Goal: Information Seeking & Learning: Find contact information

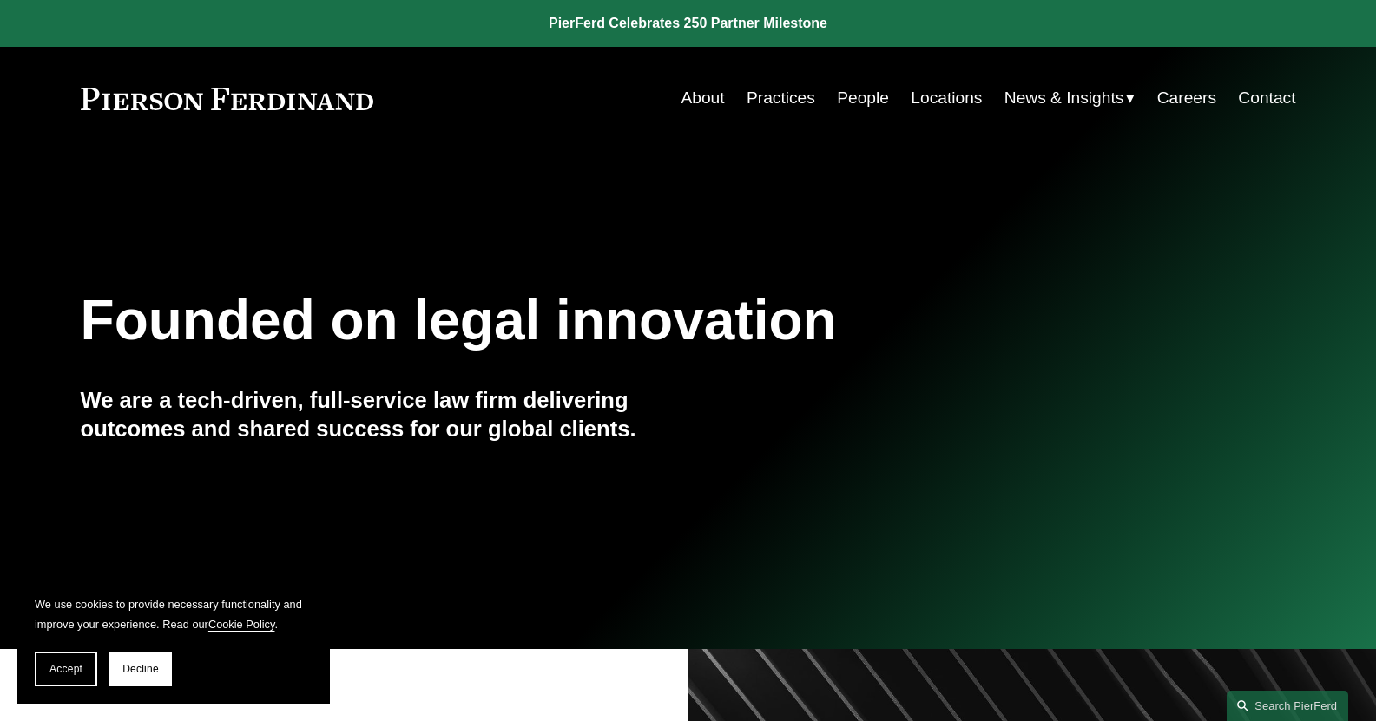
click at [956, 103] on link "Locations" at bounding box center [946, 98] width 71 height 33
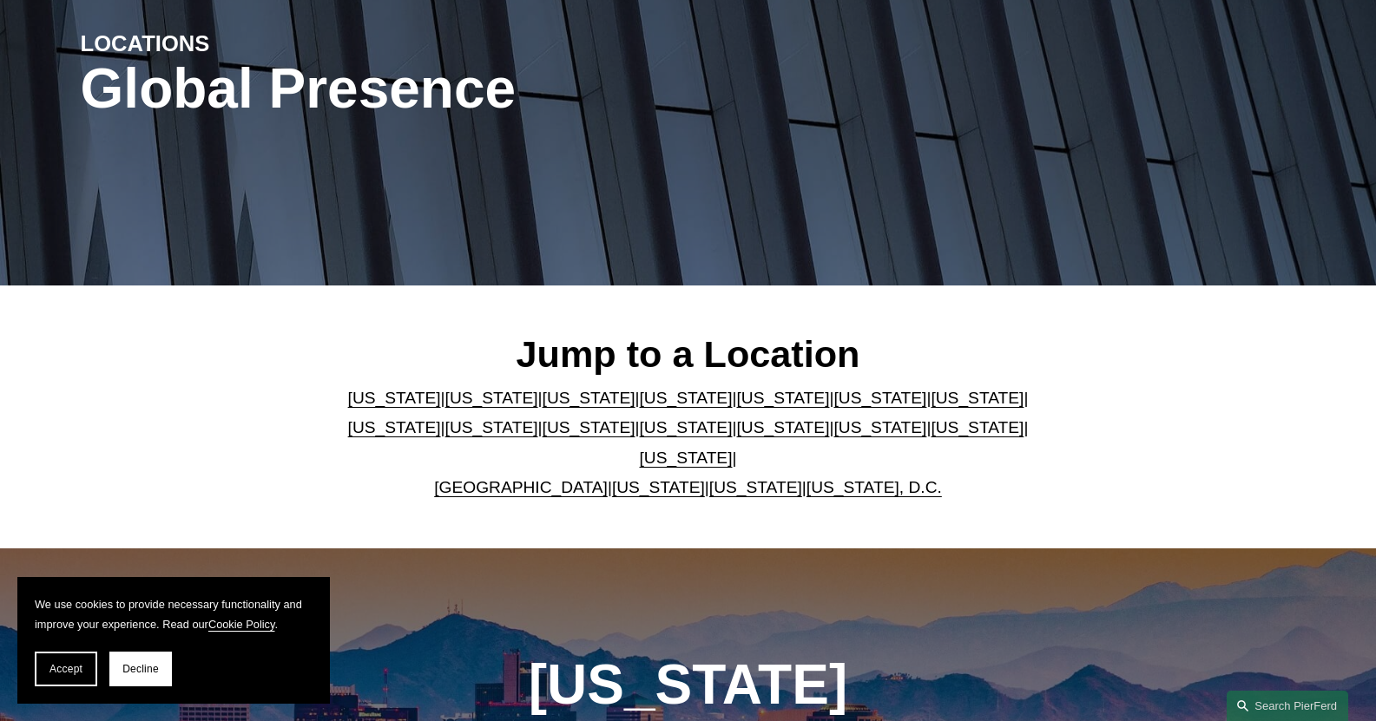
scroll to position [260, 0]
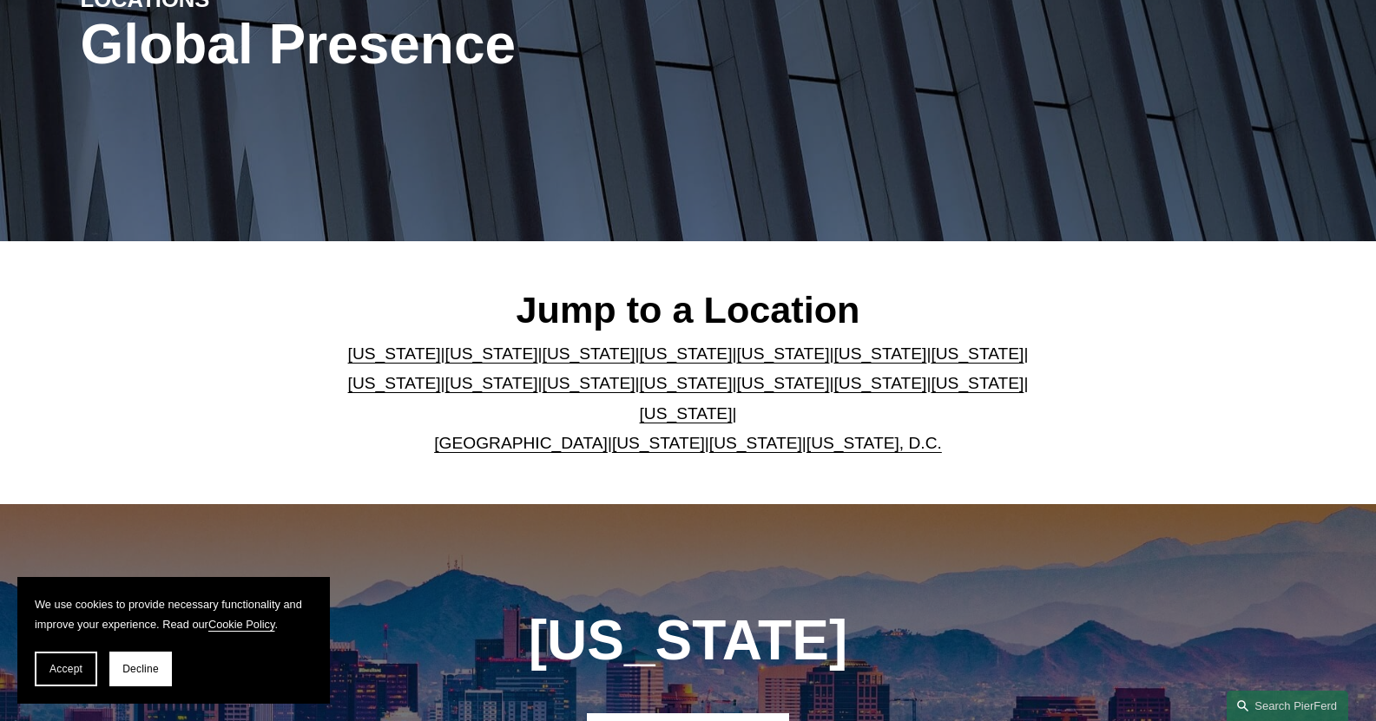
click at [542, 392] on link "[US_STATE]" at bounding box center [588, 383] width 93 height 18
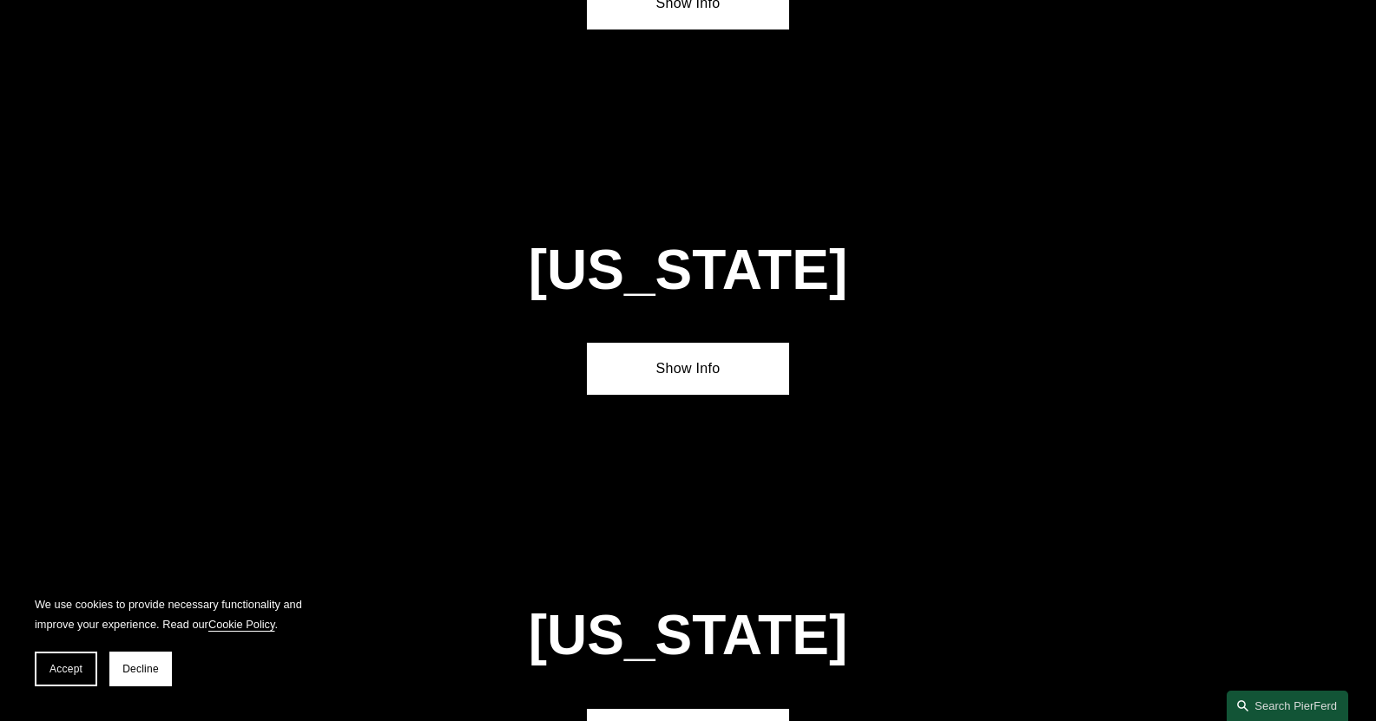
scroll to position [4042, 0]
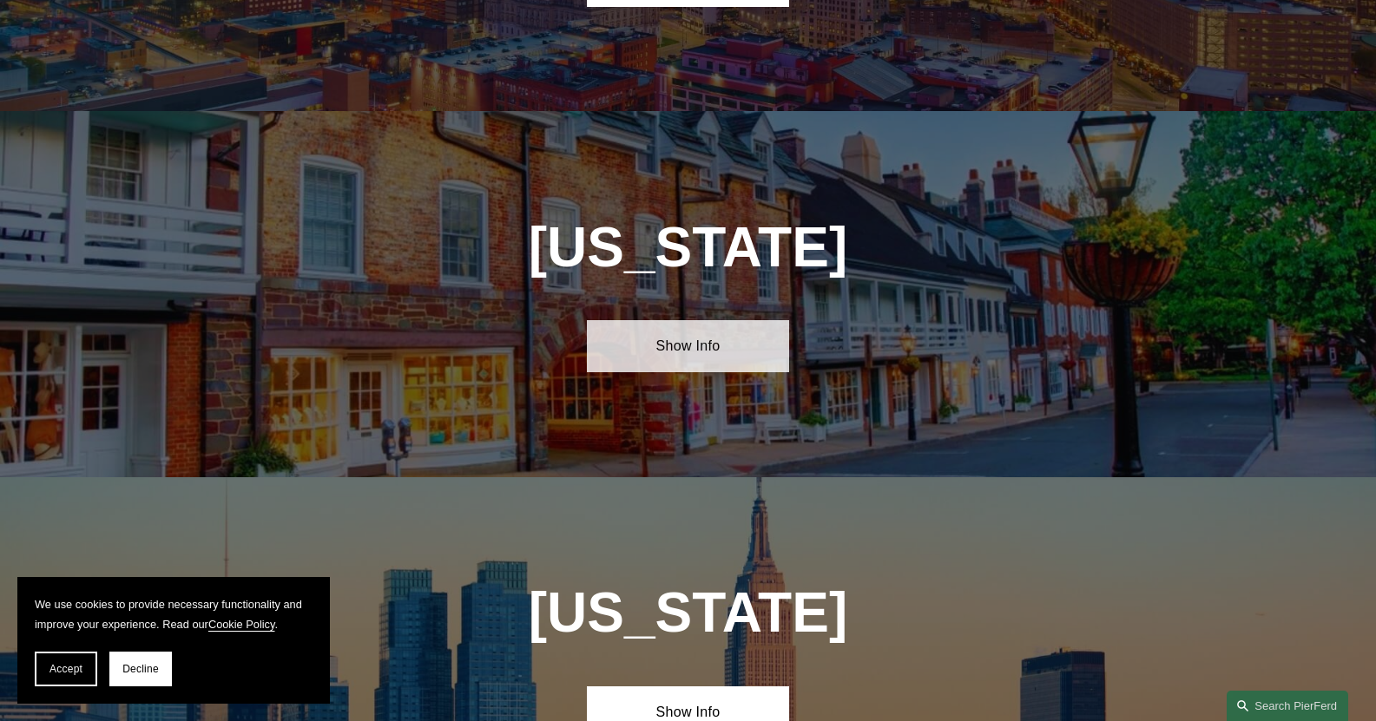
click at [720, 320] on link "Show Info" at bounding box center [688, 346] width 202 height 52
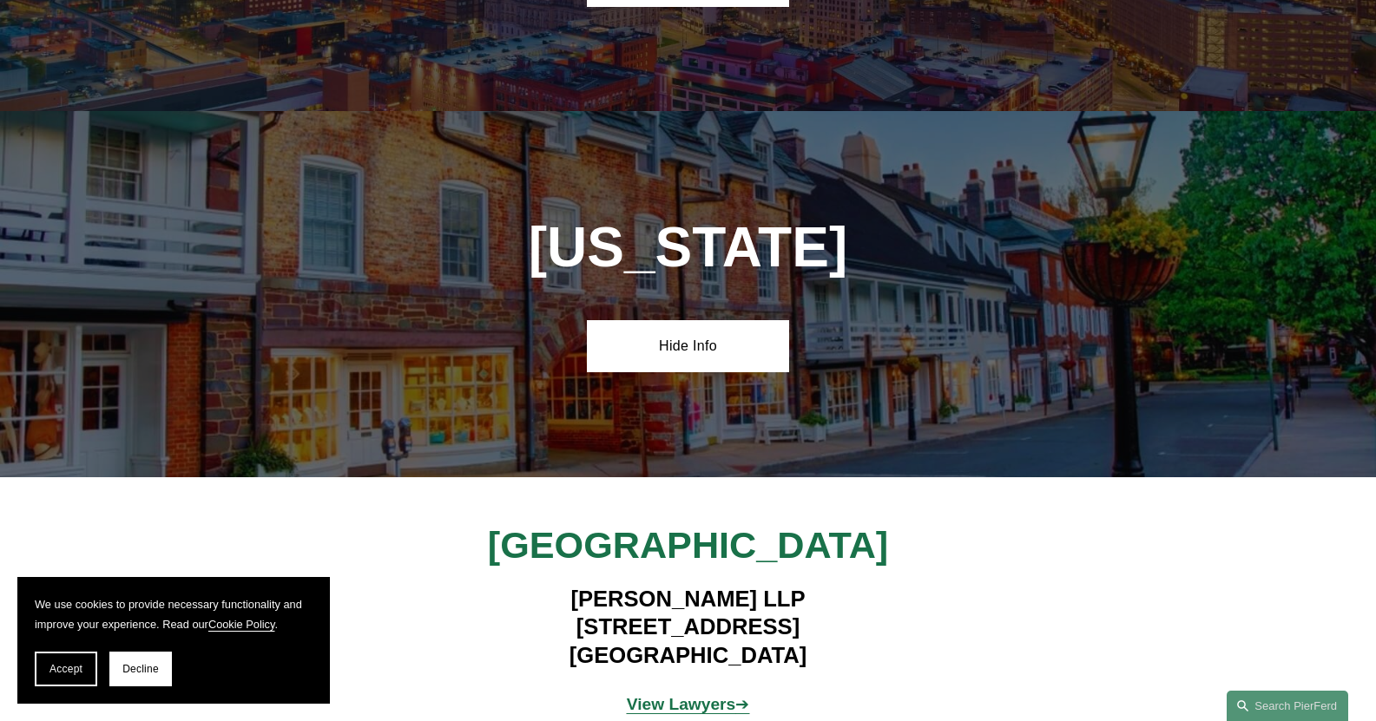
click at [705, 695] on strong "View Lawyers" at bounding box center [681, 704] width 109 height 18
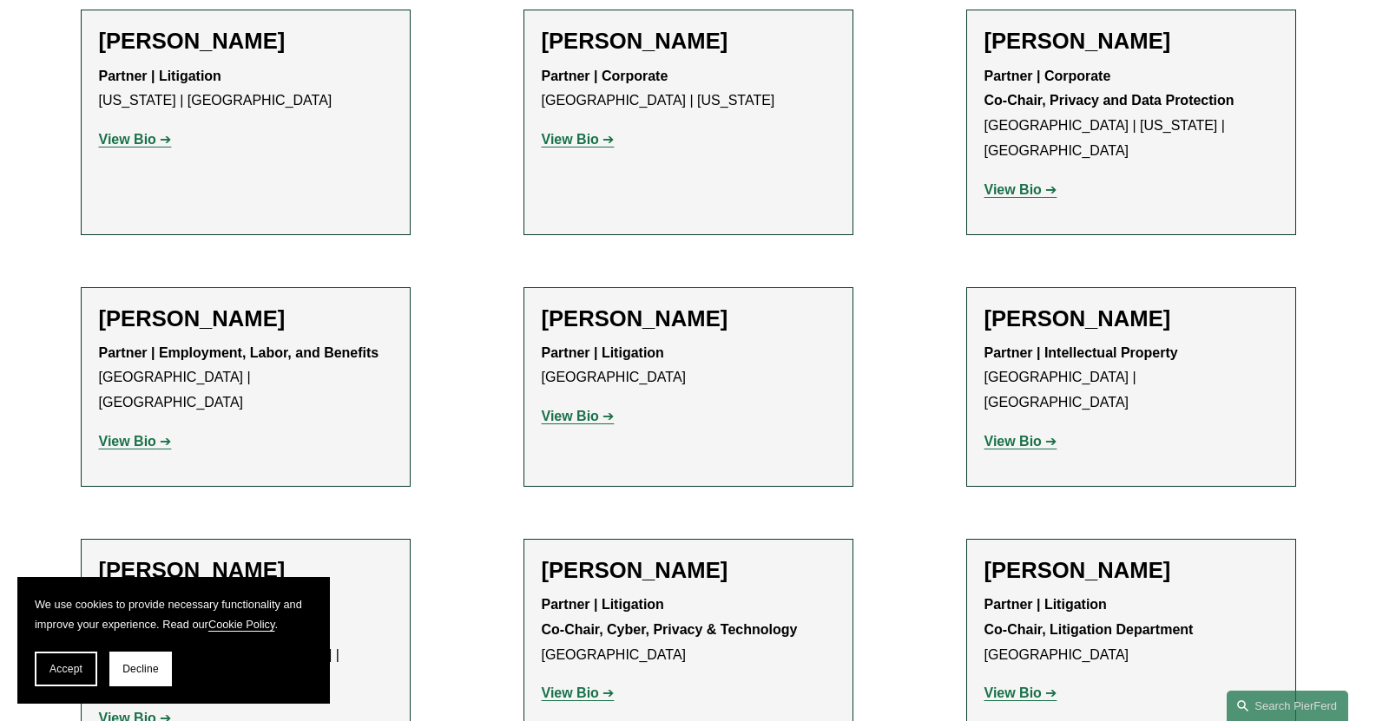
scroll to position [1562, 0]
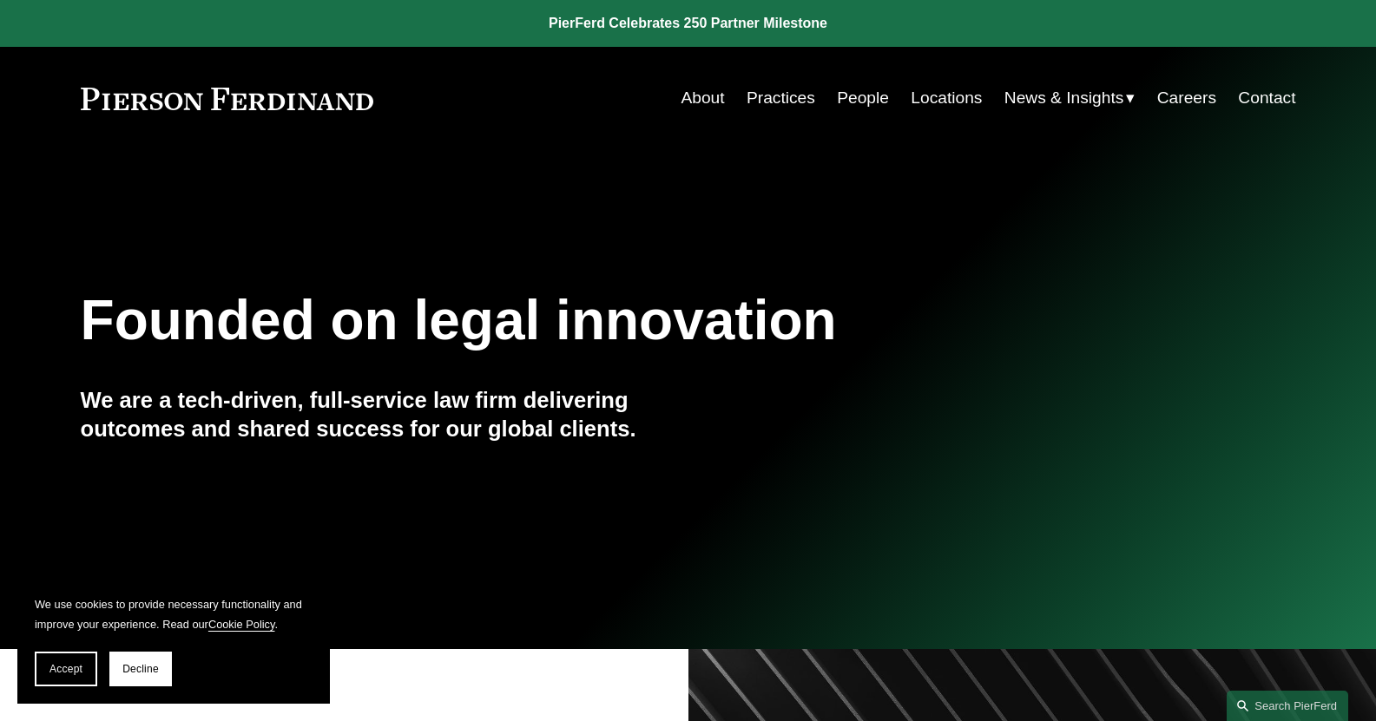
click at [858, 98] on link "People" at bounding box center [863, 98] width 52 height 33
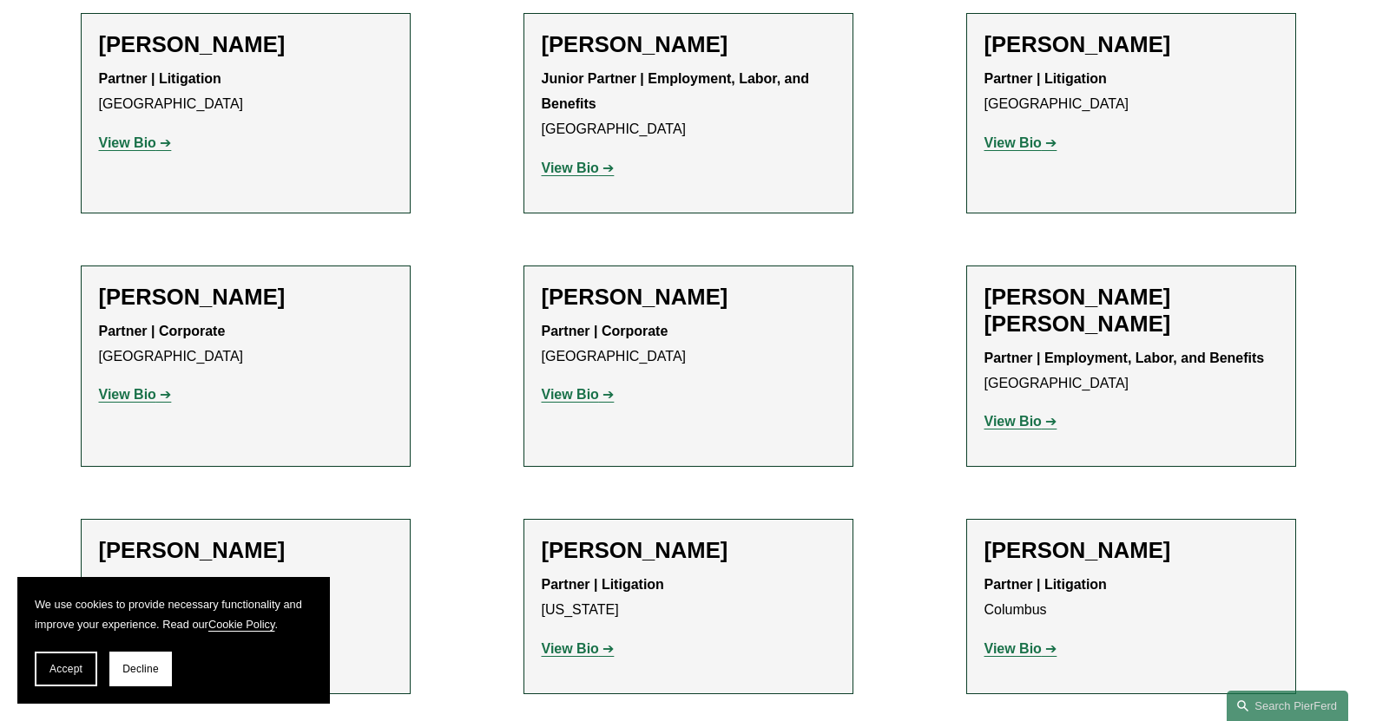
scroll to position [3559, 0]
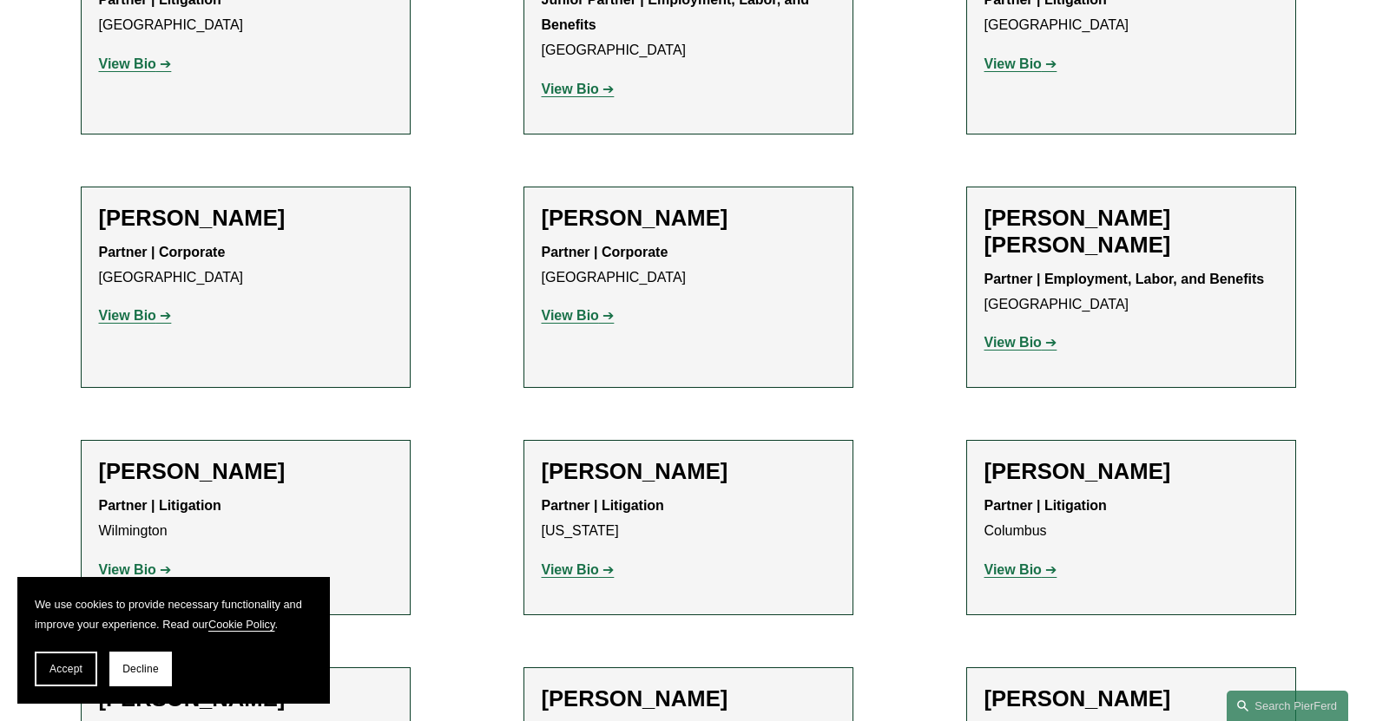
click at [148, 308] on strong "View Bio" at bounding box center [127, 315] width 57 height 15
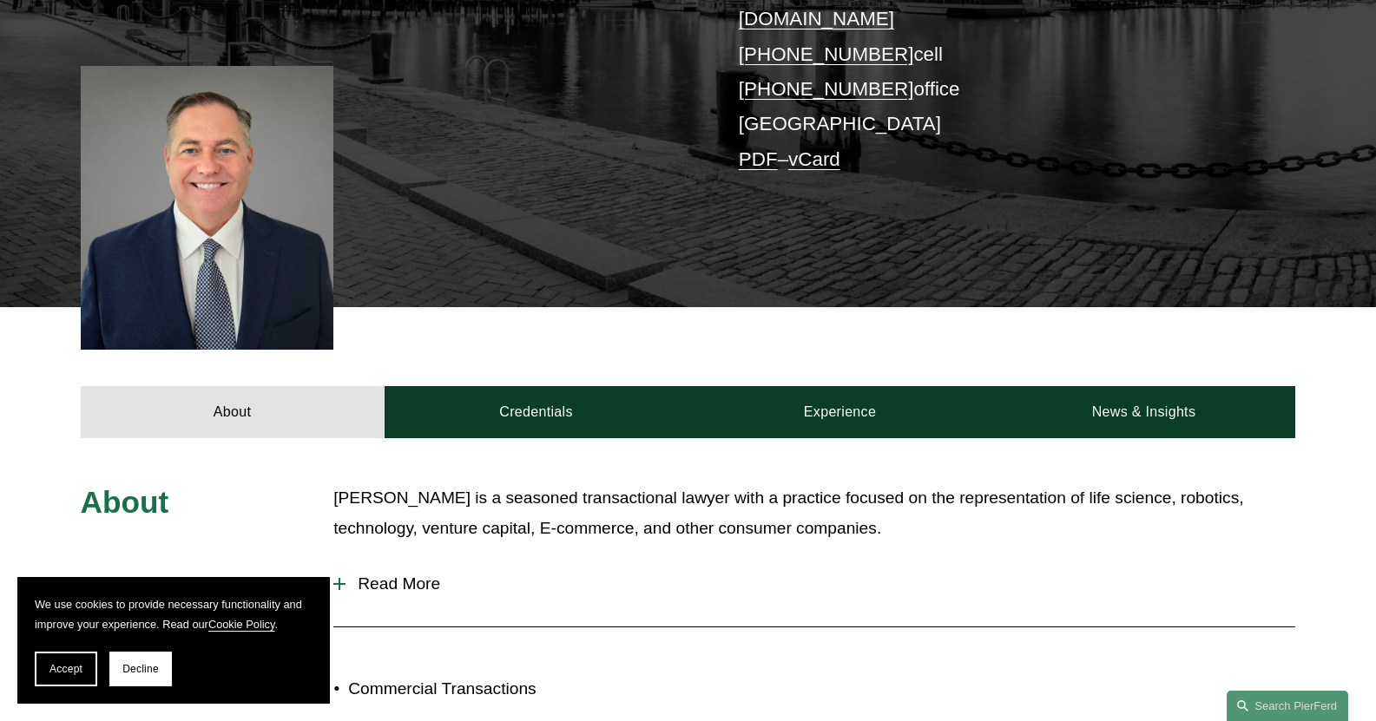
scroll to position [434, 0]
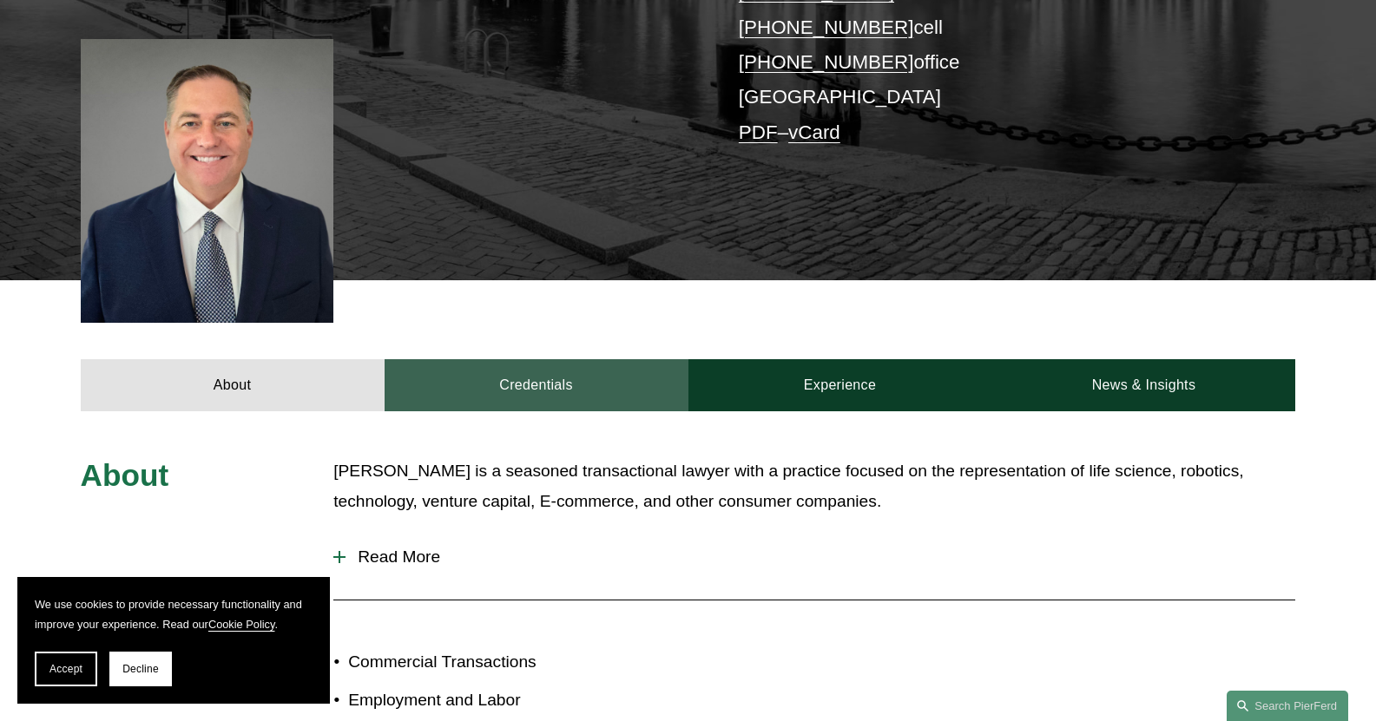
click at [596, 359] on link "Credentials" at bounding box center [537, 385] width 304 height 52
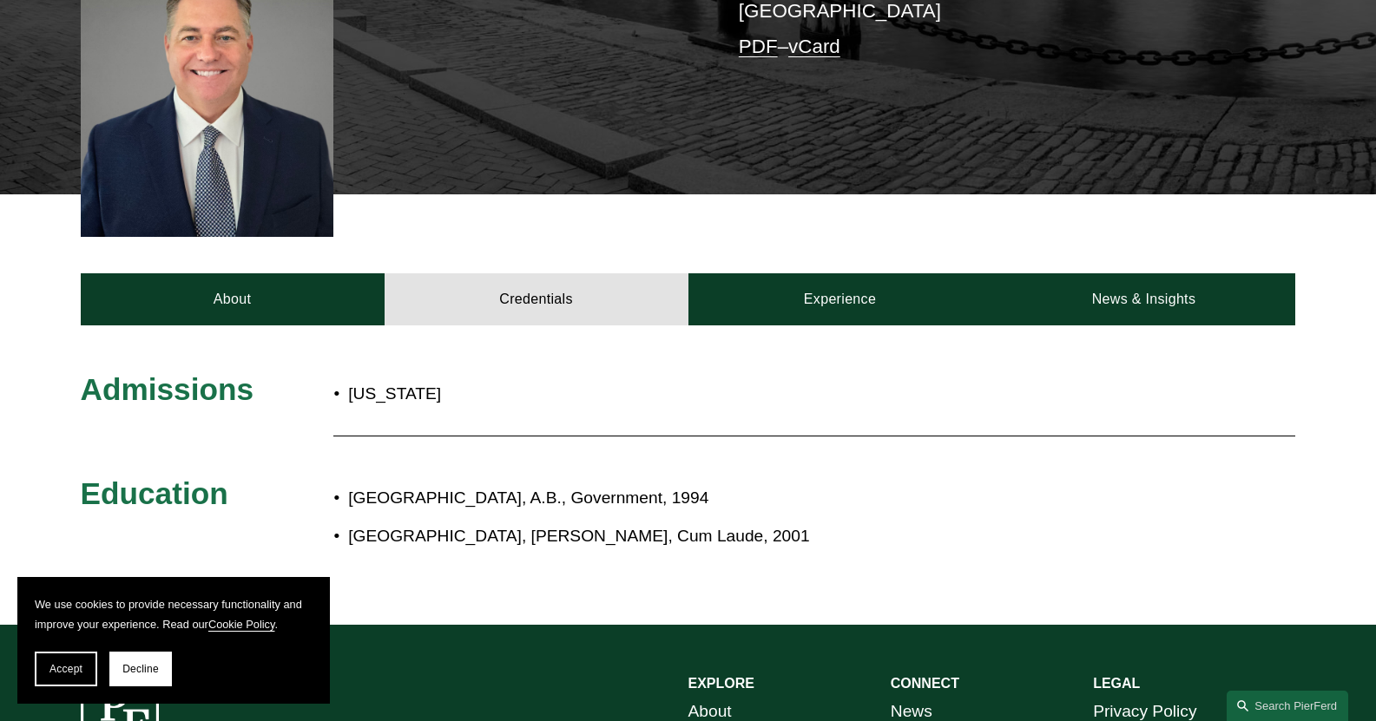
scroll to position [521, 0]
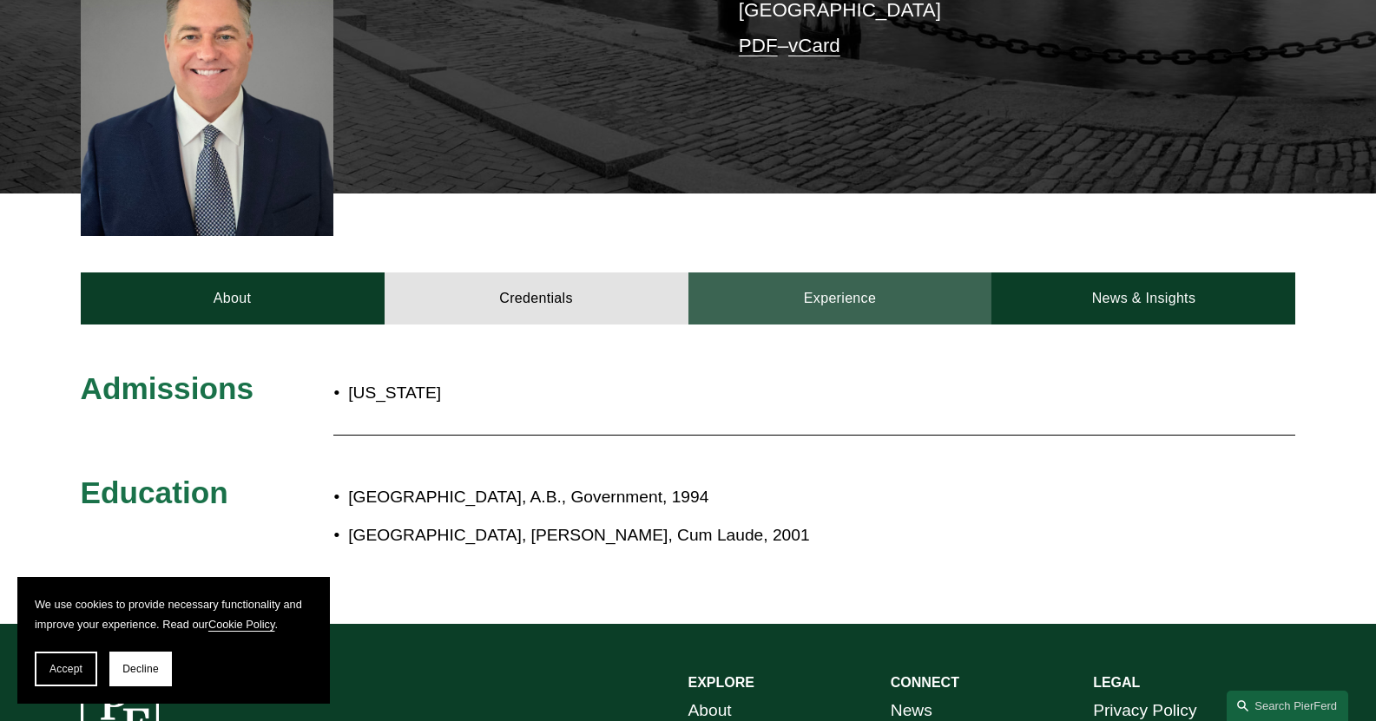
click at [832, 273] on link "Experience" at bounding box center [840, 299] width 304 height 52
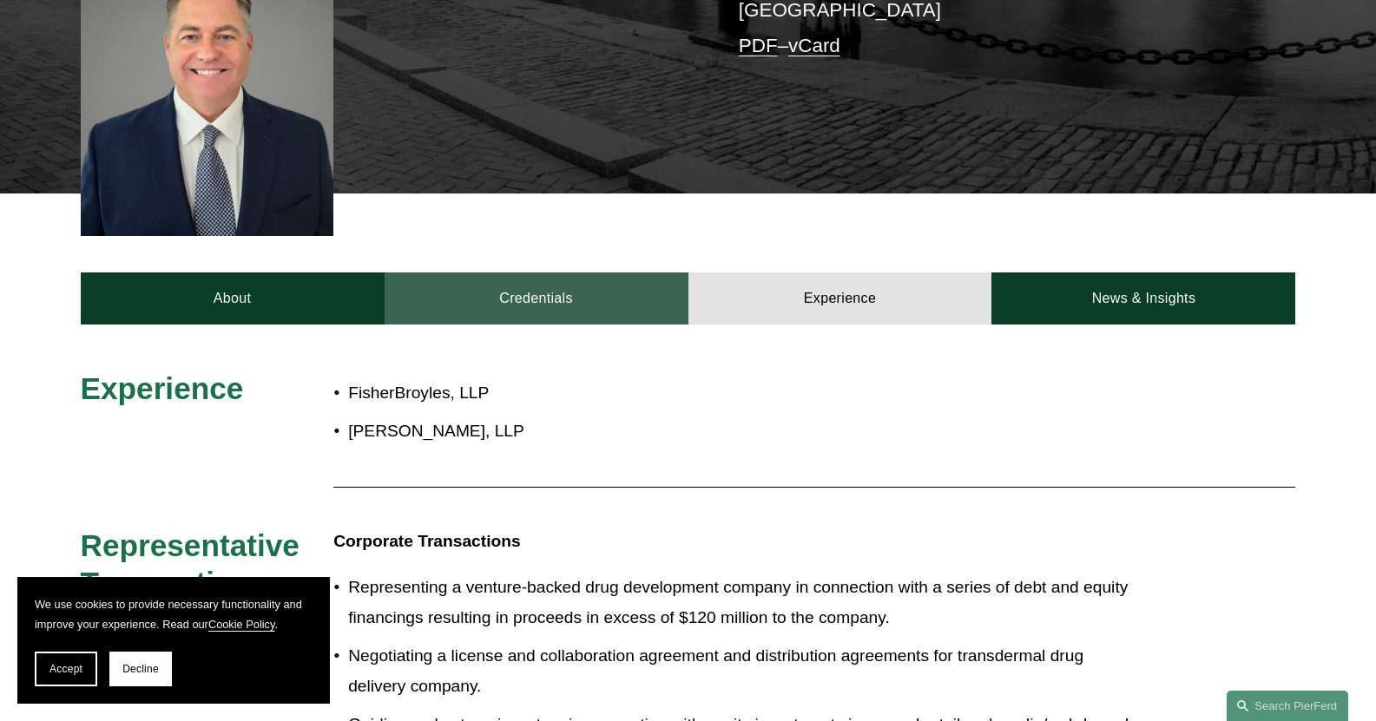
click at [509, 275] on link "Credentials" at bounding box center [537, 299] width 304 height 52
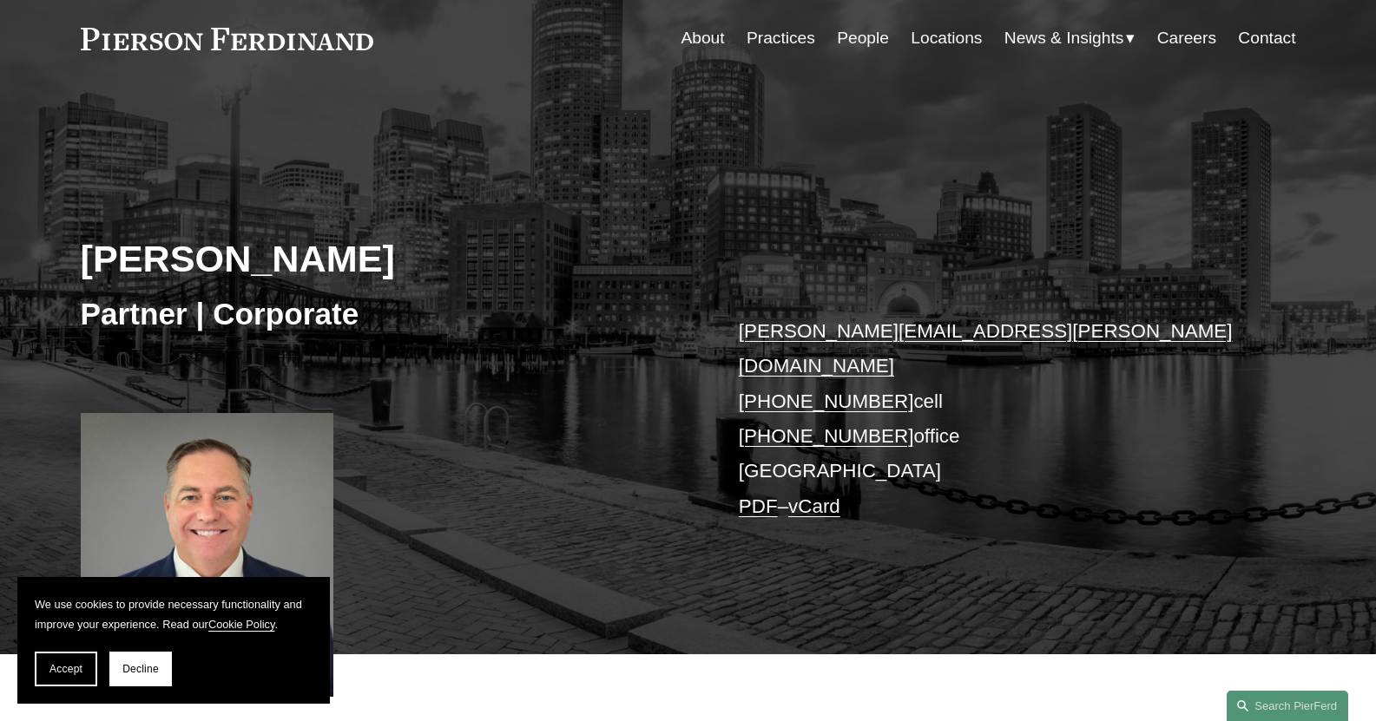
scroll to position [0, 0]
